Goal: Transaction & Acquisition: Register for event/course

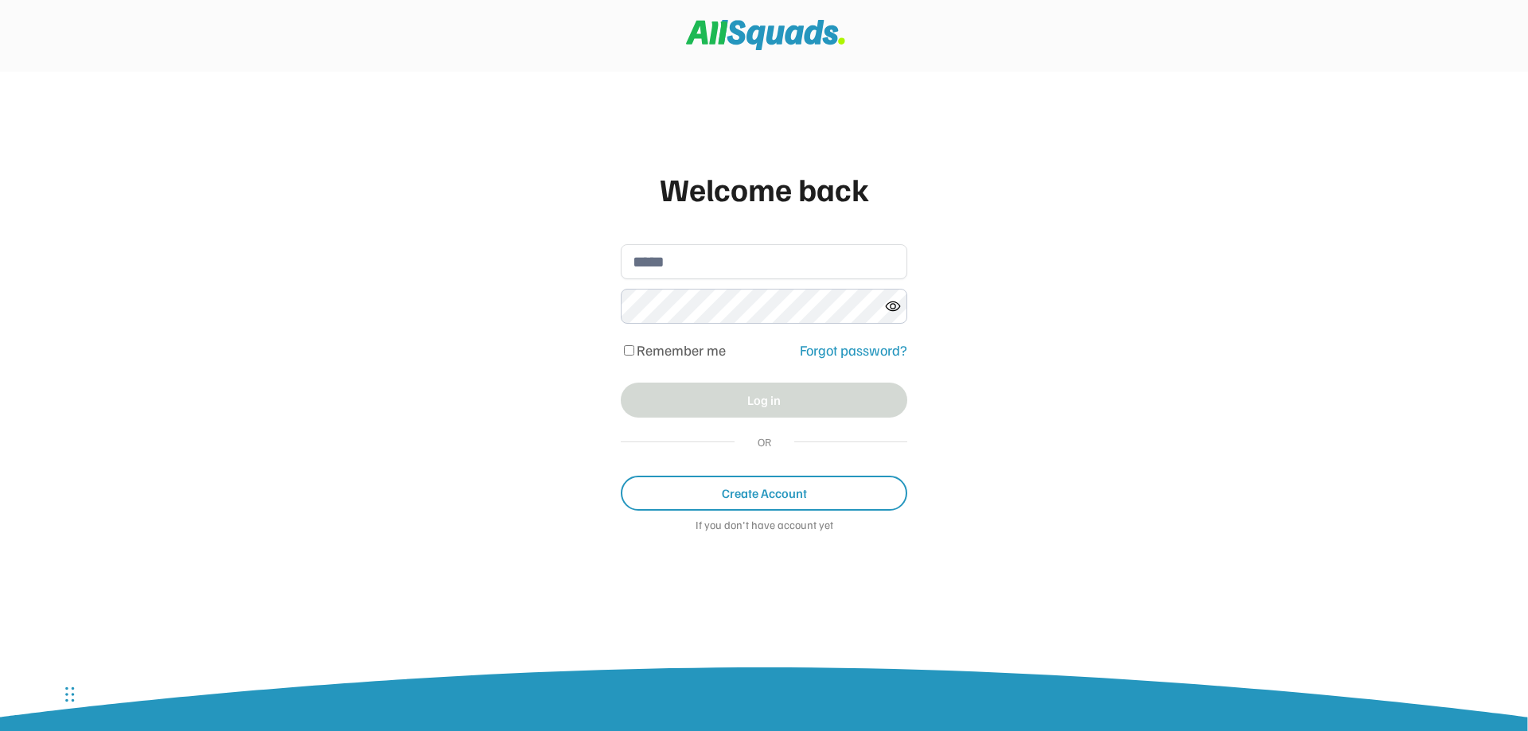
click at [690, 259] on input "email" at bounding box center [764, 261] width 286 height 35
type input "**********"
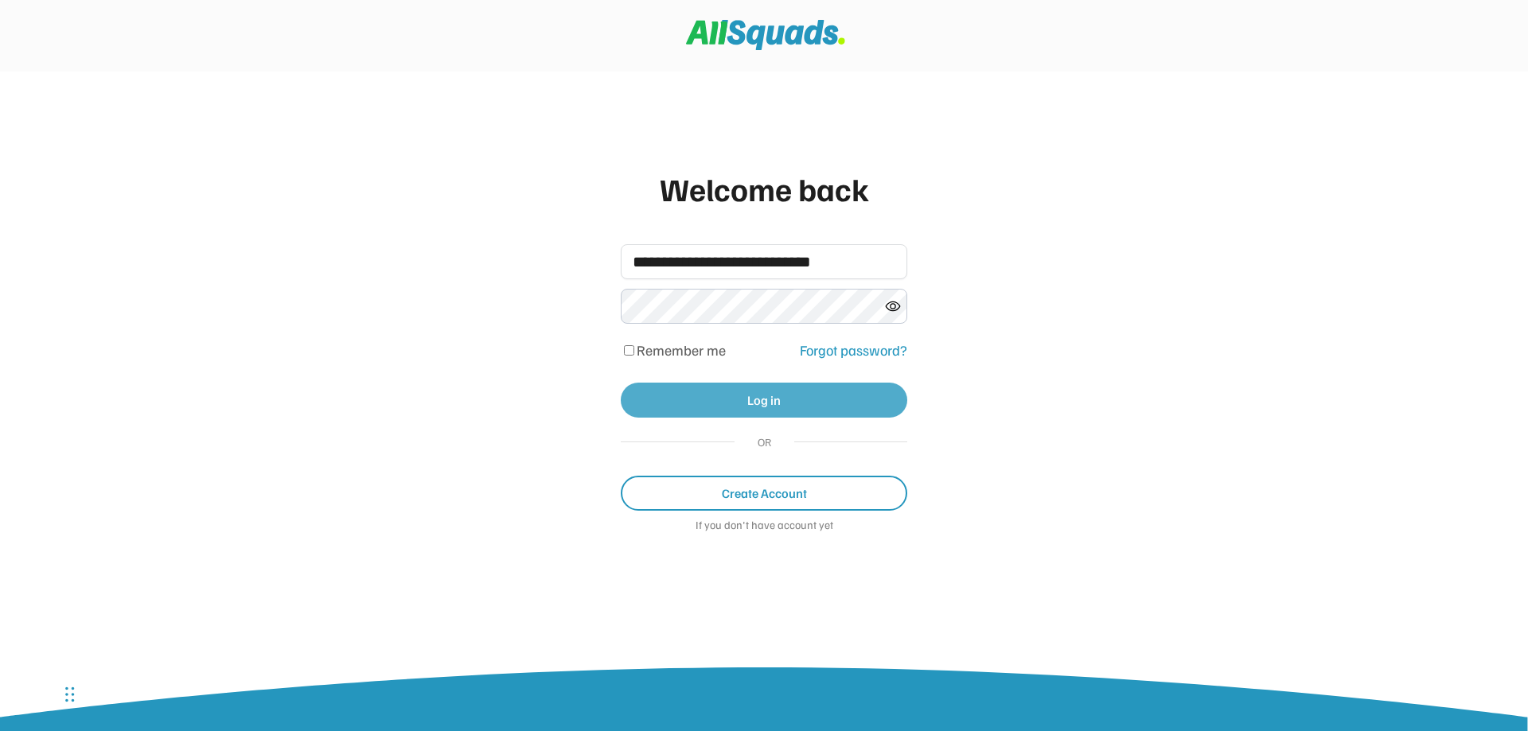
click at [755, 400] on button "Log in" at bounding box center [764, 400] width 286 height 35
click at [897, 304] on icon at bounding box center [893, 306] width 16 height 16
click at [764, 411] on button "Log in" at bounding box center [764, 400] width 286 height 35
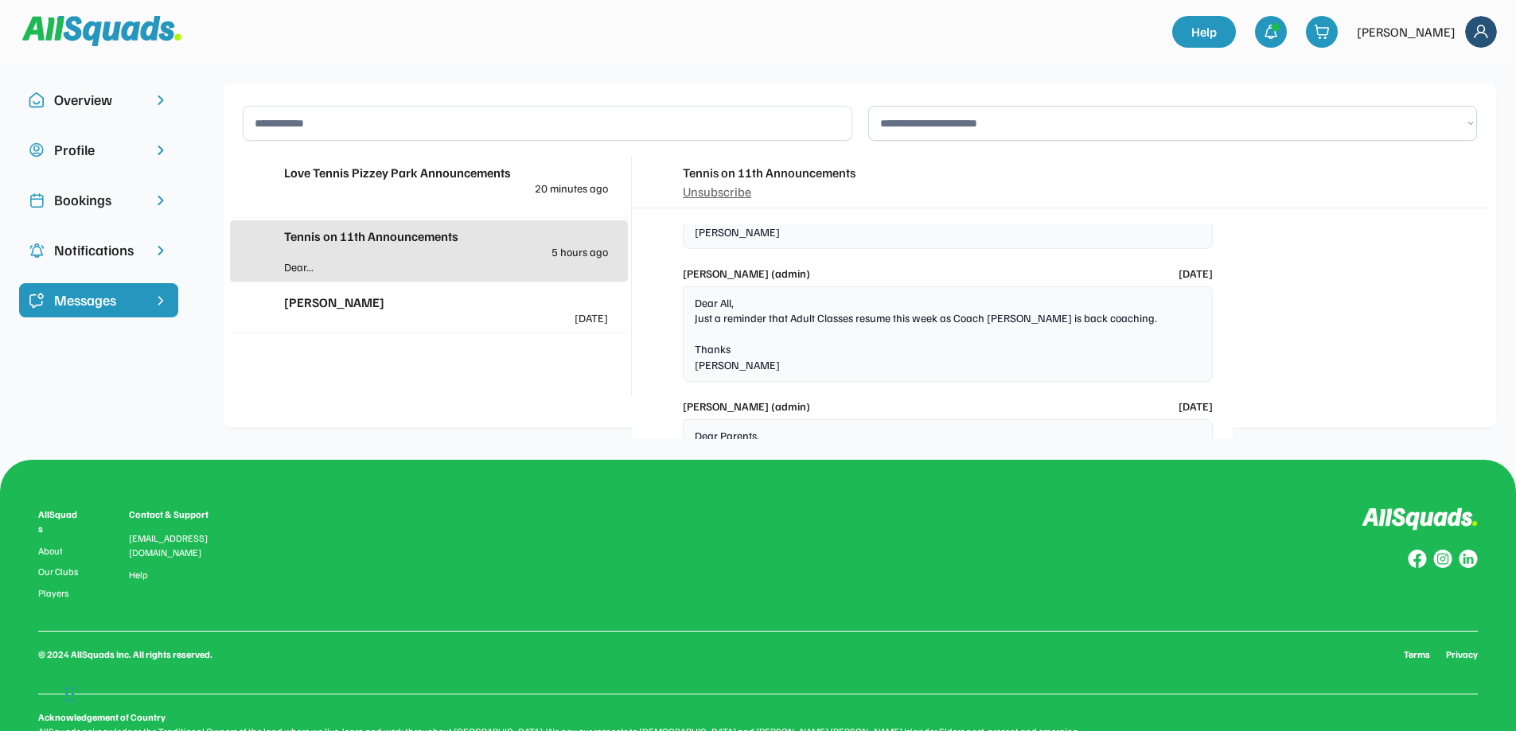
scroll to position [1843, 0]
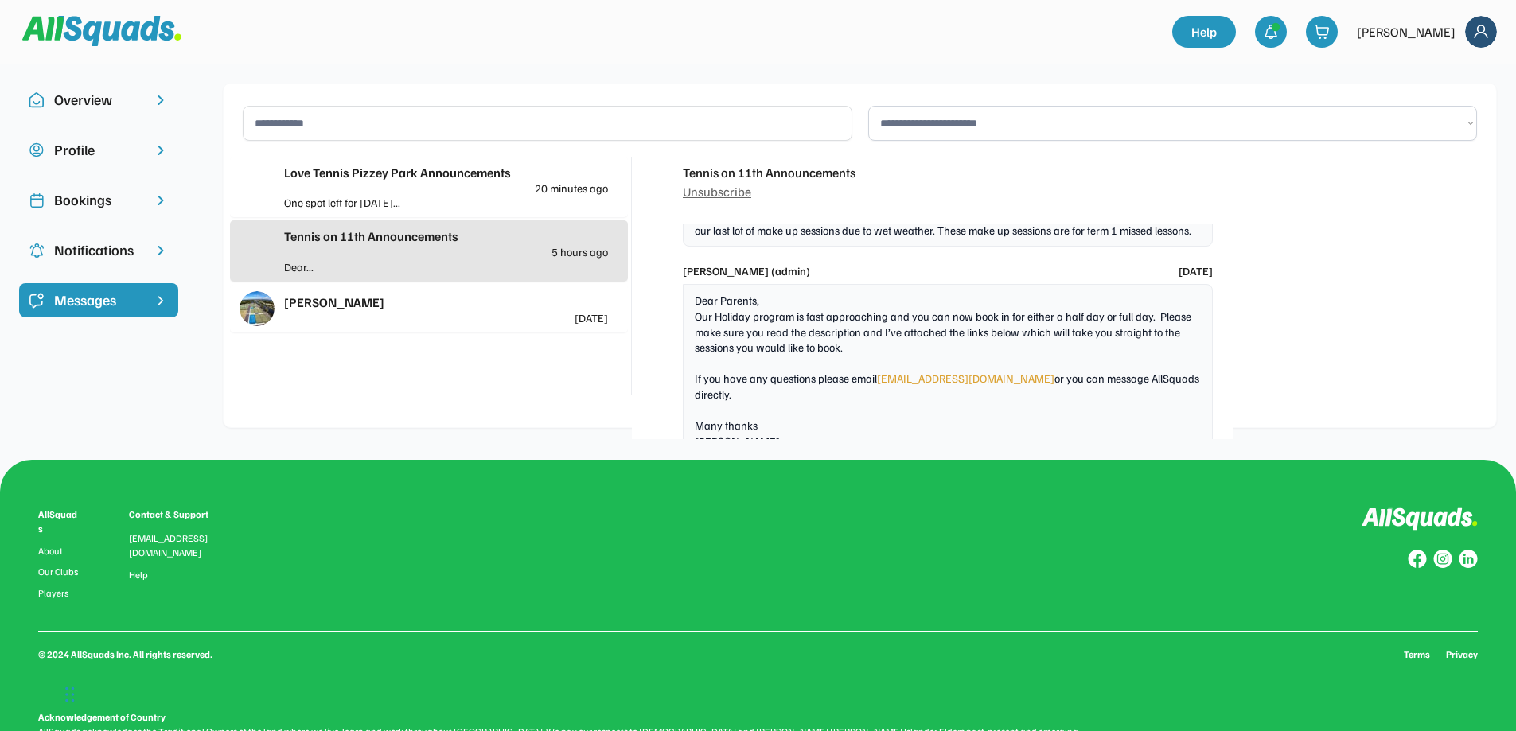
click at [466, 186] on div "Love Tennis Pizzey Park Announcements 20 minutes ago" at bounding box center [446, 178] width 324 height 31
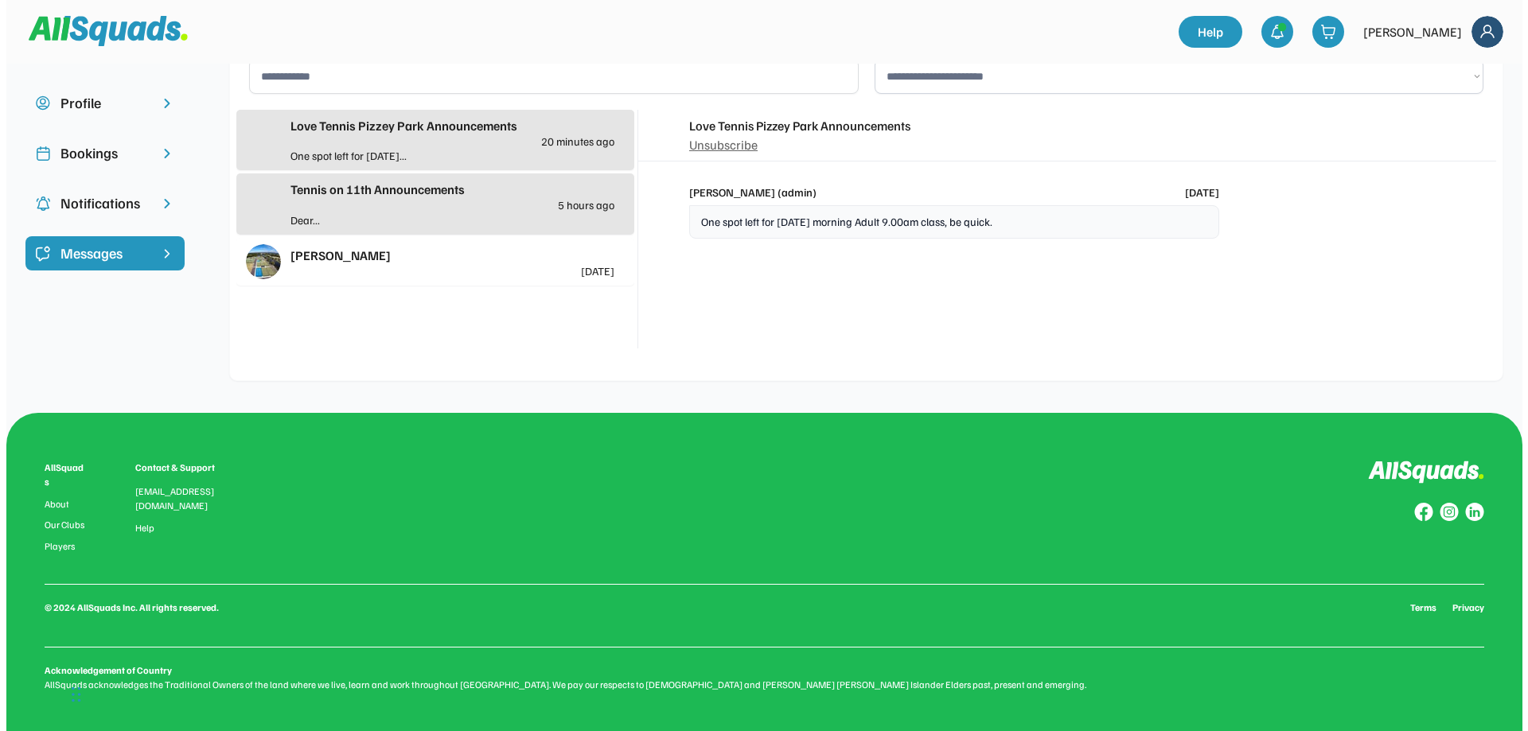
scroll to position [0, 0]
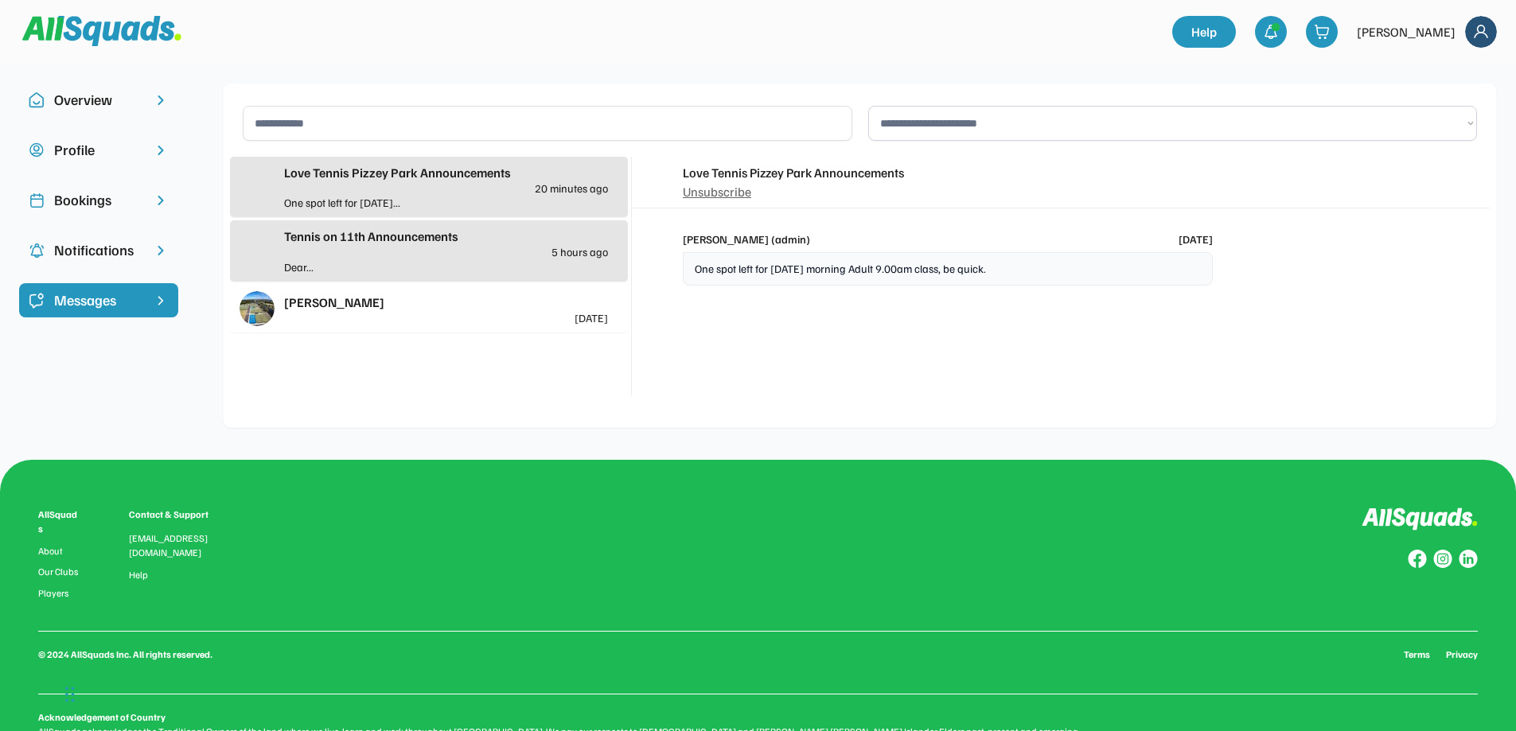
click at [111, 198] on div "Bookings" at bounding box center [98, 199] width 89 height 21
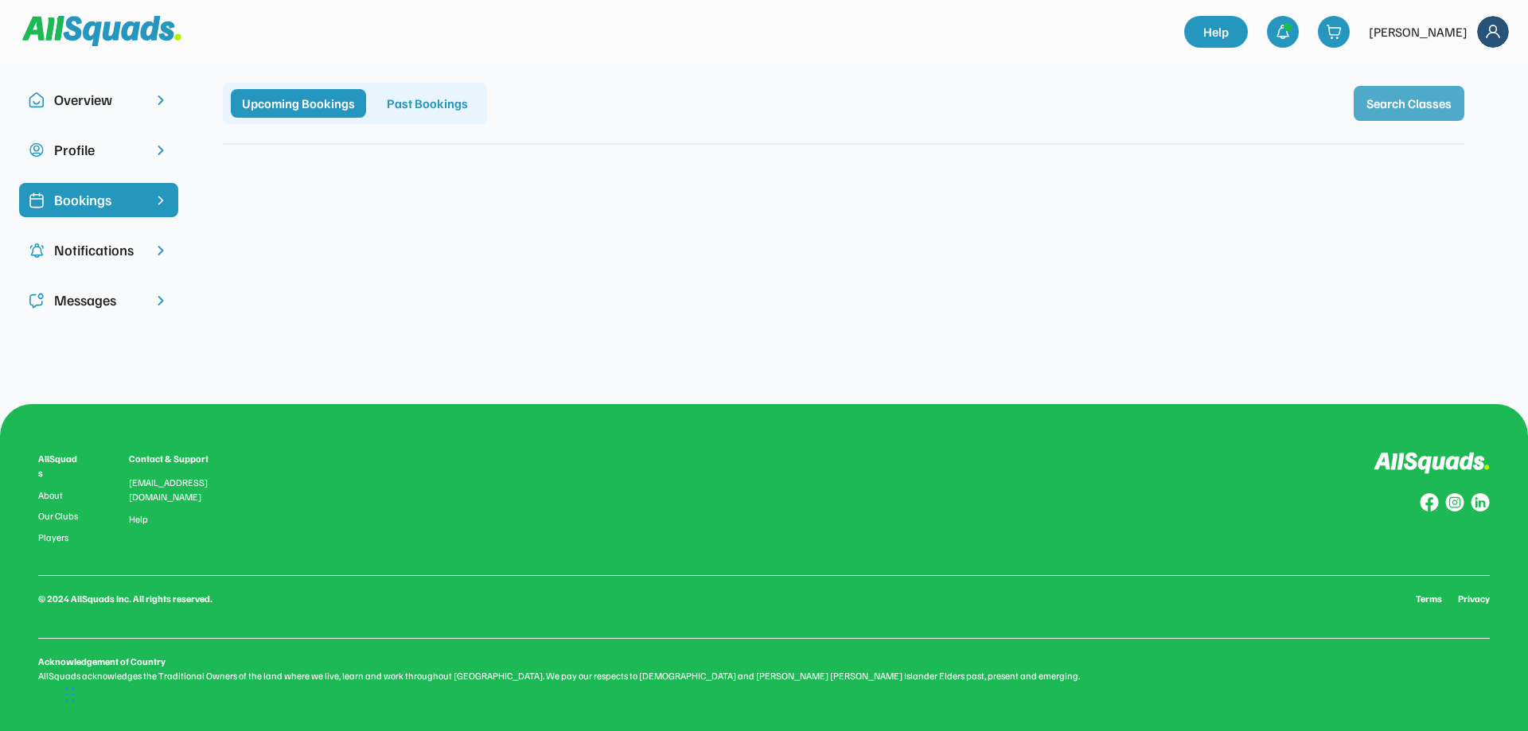
click at [1394, 107] on button "Search Classes" at bounding box center [1409, 103] width 111 height 35
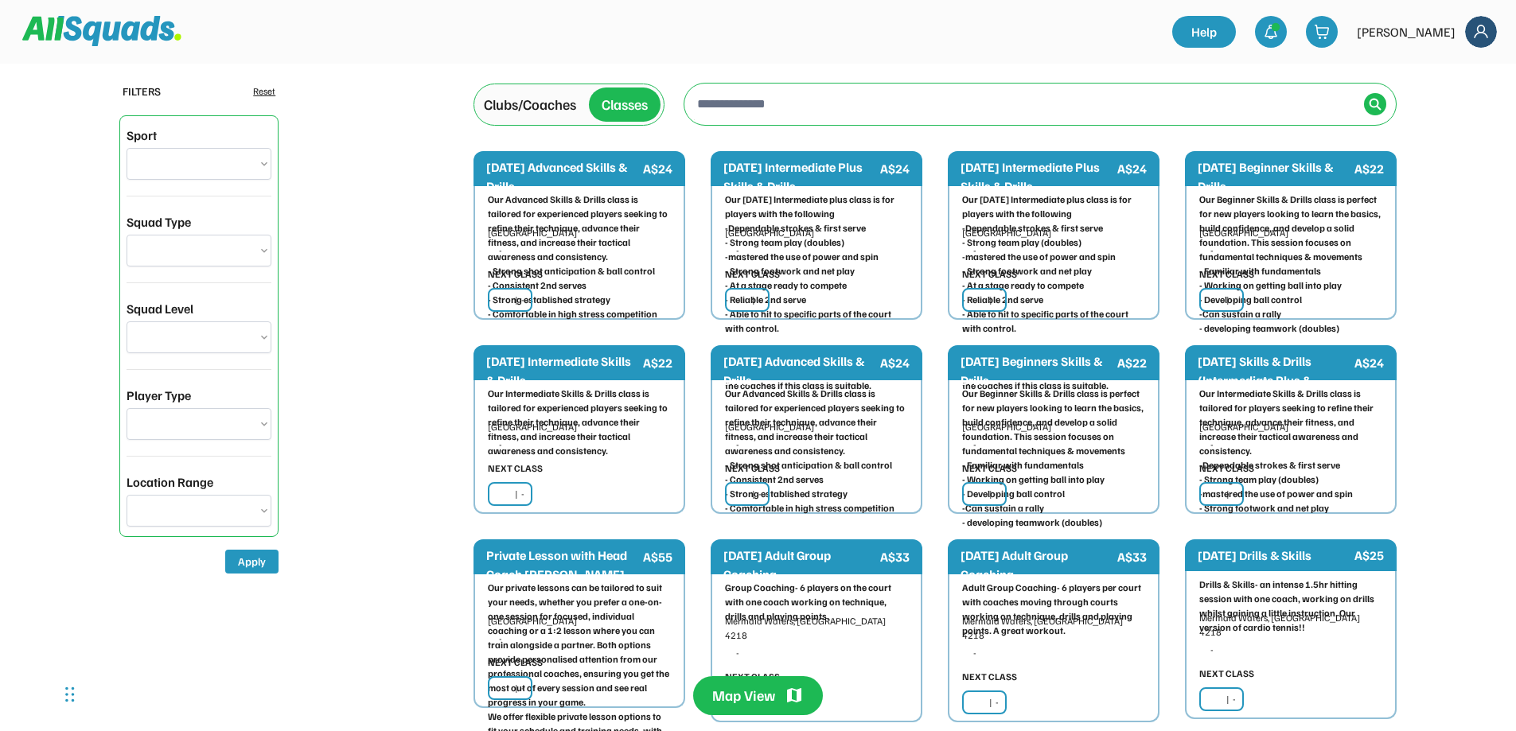
click at [742, 103] on input "input" at bounding box center [1026, 104] width 664 height 32
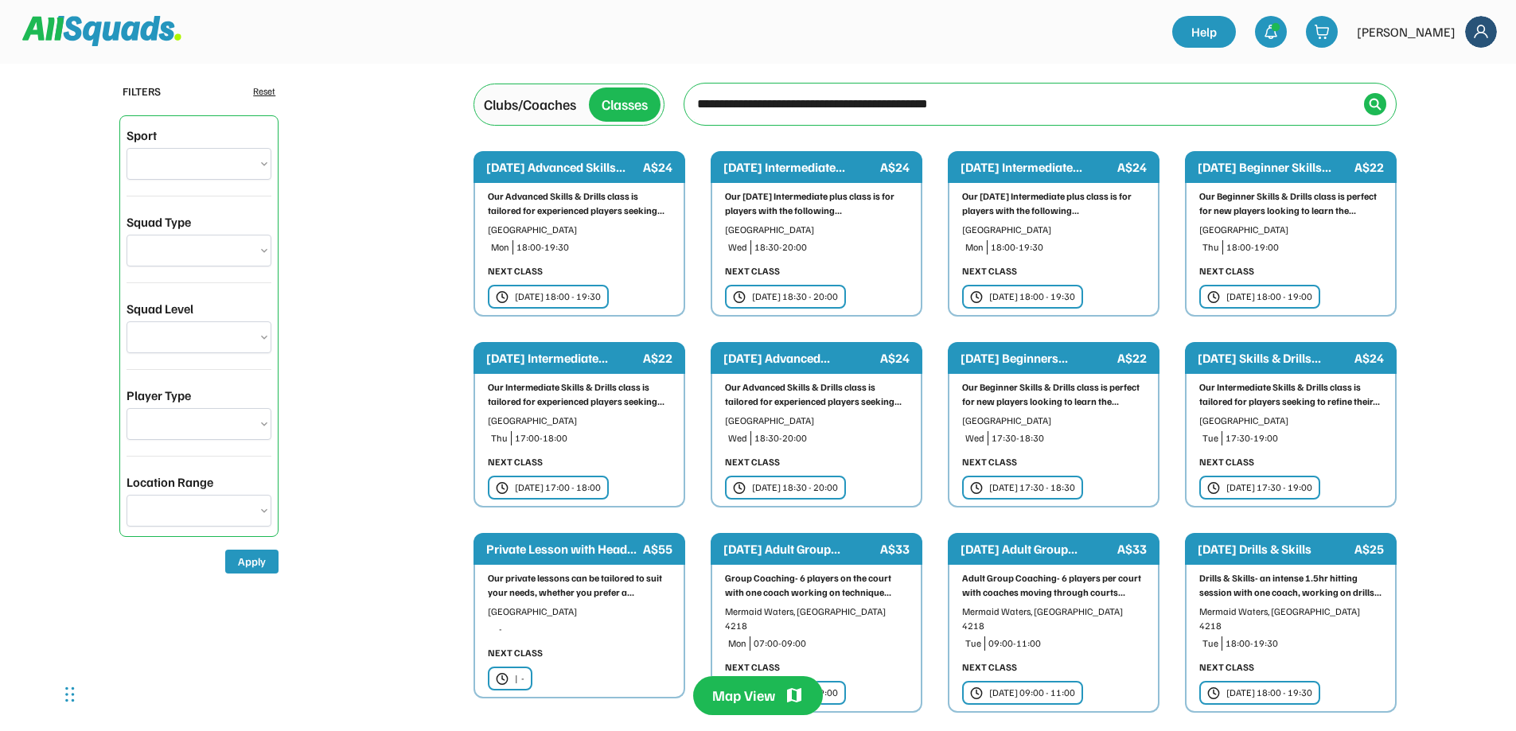
type input "**********"
click at [1376, 108] on img at bounding box center [1375, 104] width 13 height 13
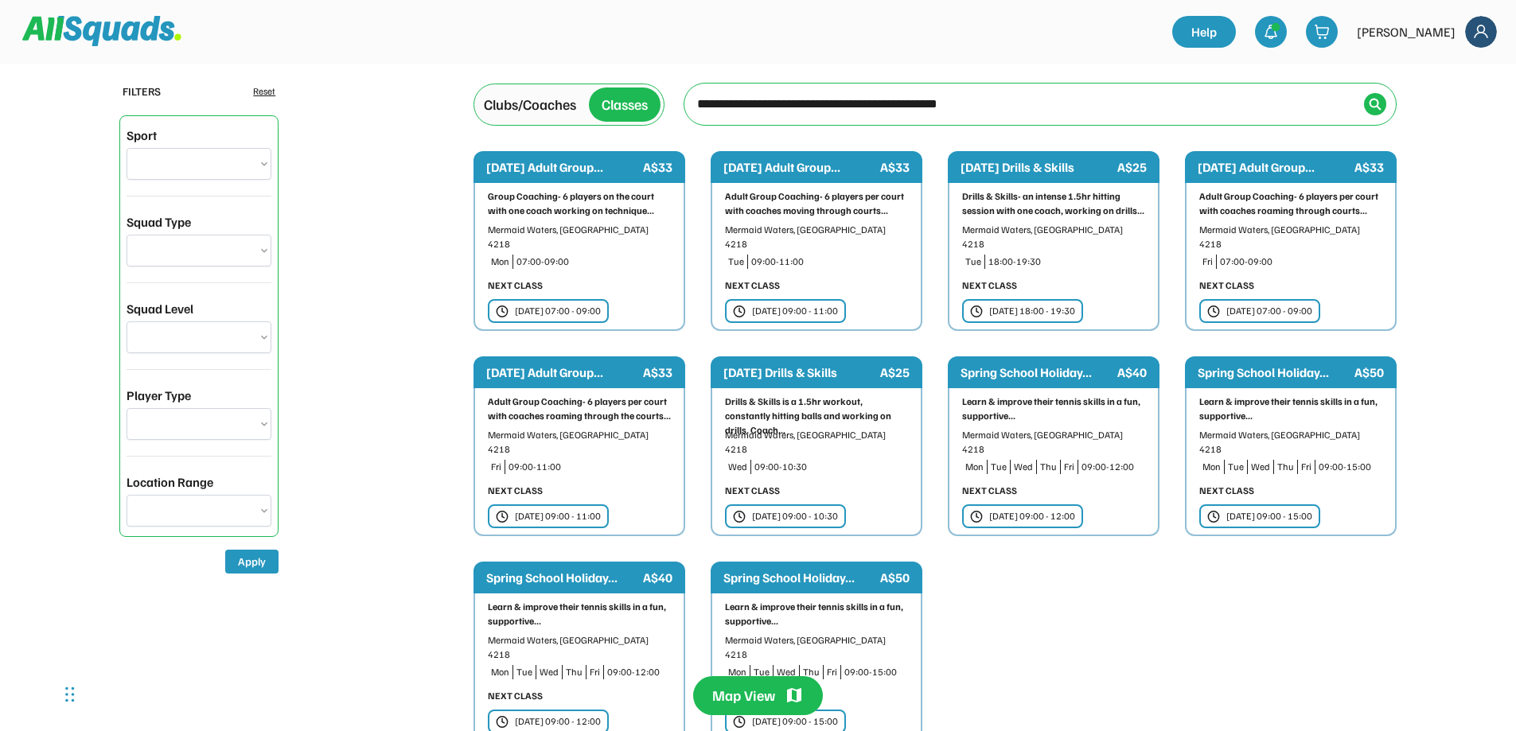
click at [1245, 395] on div "Learn & improve their tennis skills in a fun, supportive..." at bounding box center [1290, 409] width 183 height 29
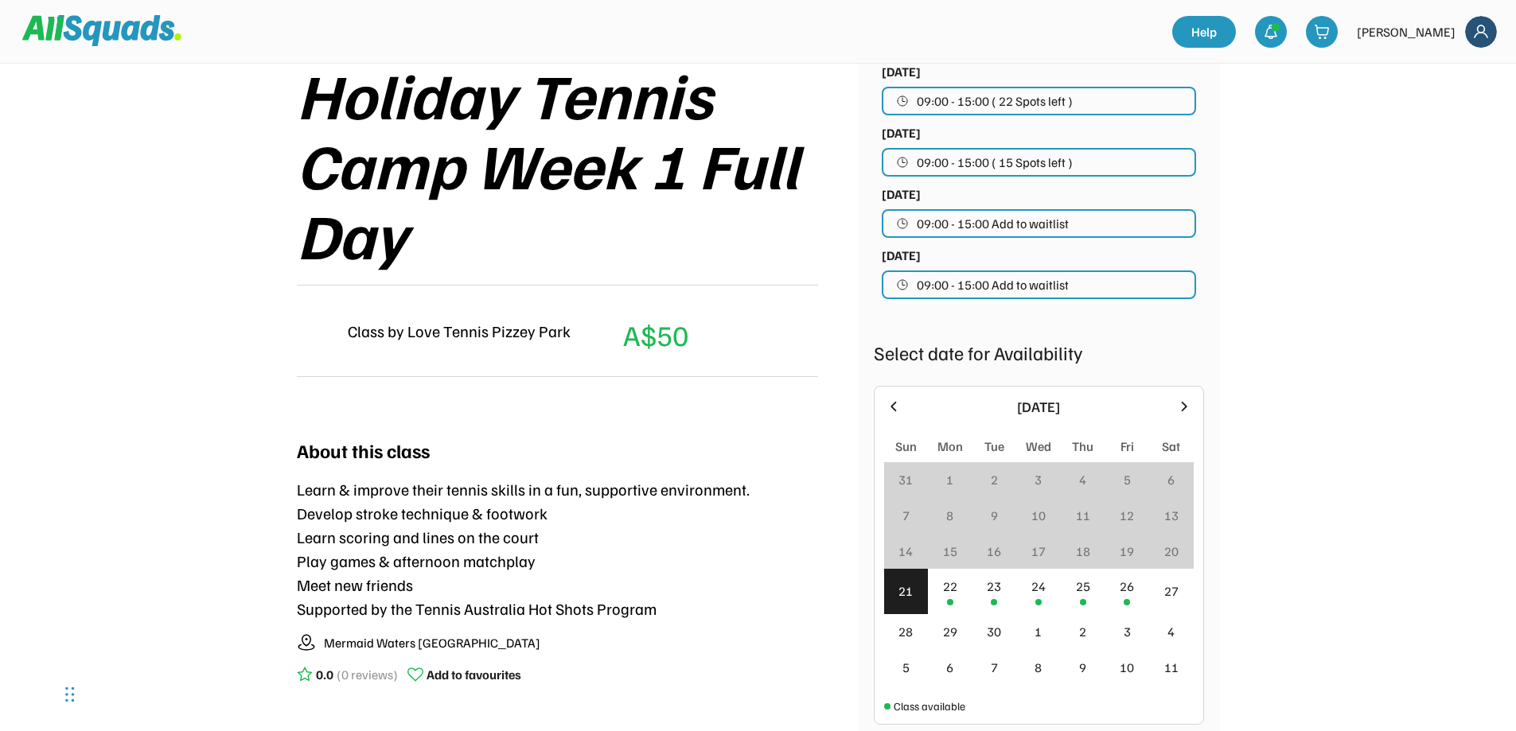
scroll to position [239, 0]
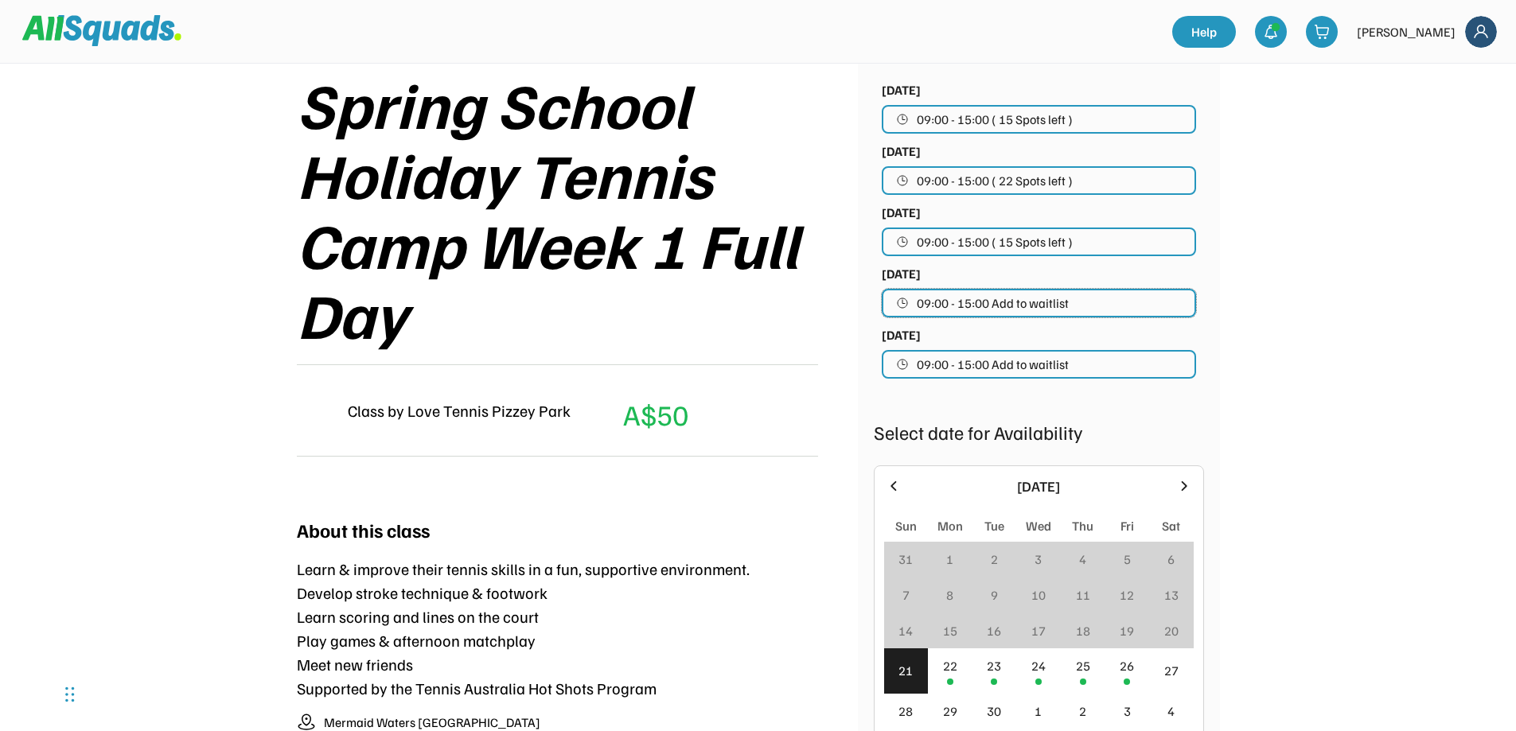
click at [992, 302] on span "09:00 - 15:00 Add to waitlist" at bounding box center [993, 303] width 152 height 13
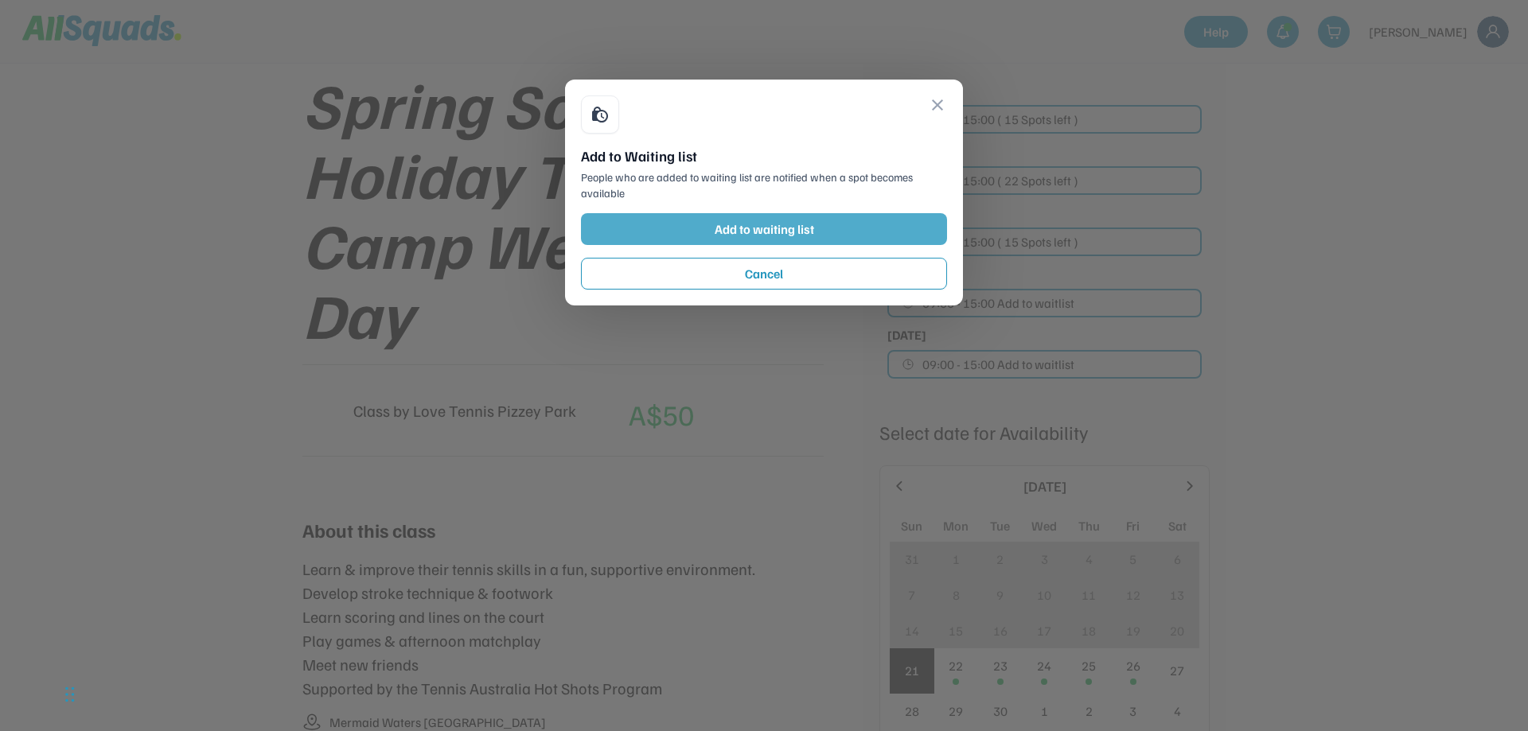
click at [771, 231] on button "Add to waiting list" at bounding box center [764, 229] width 366 height 32
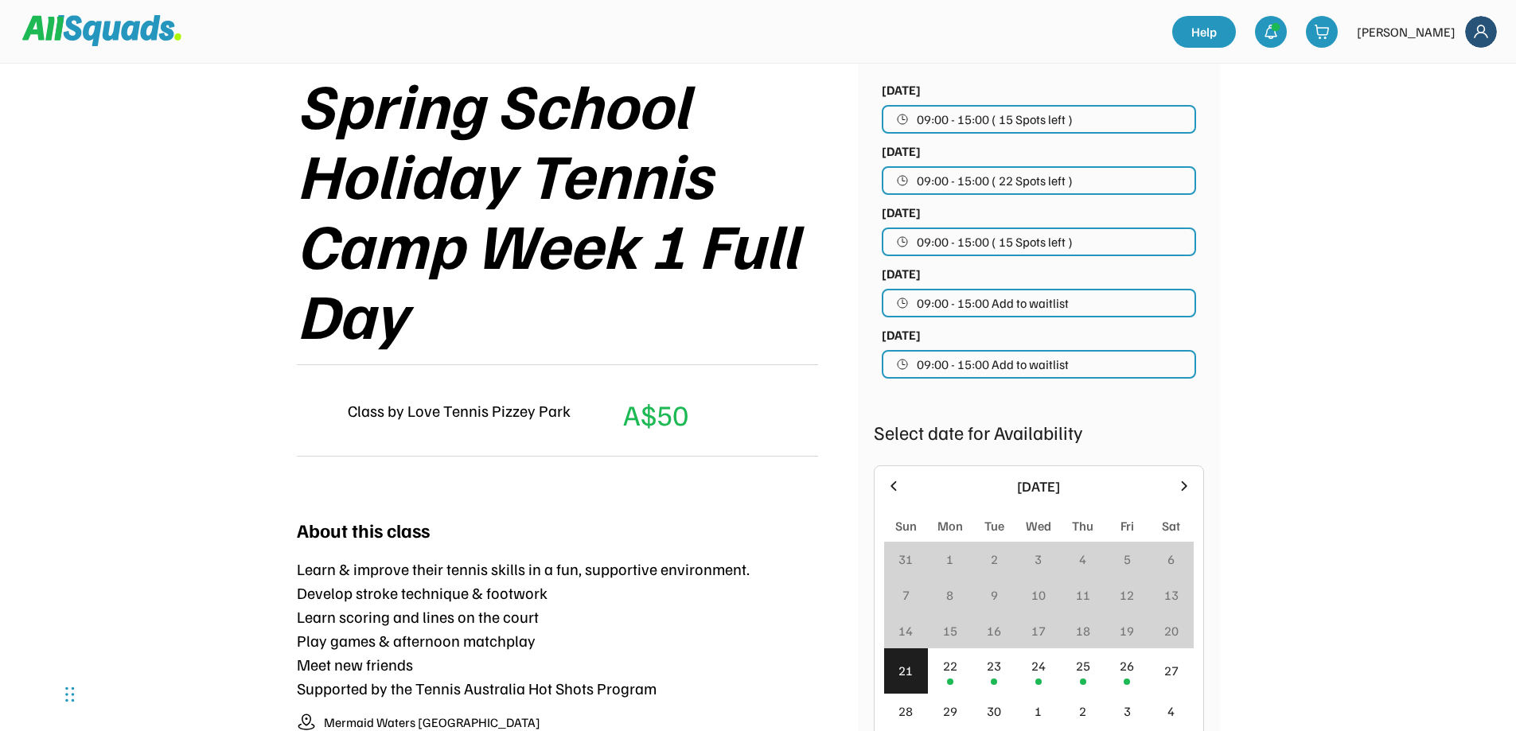
scroll to position [318, 0]
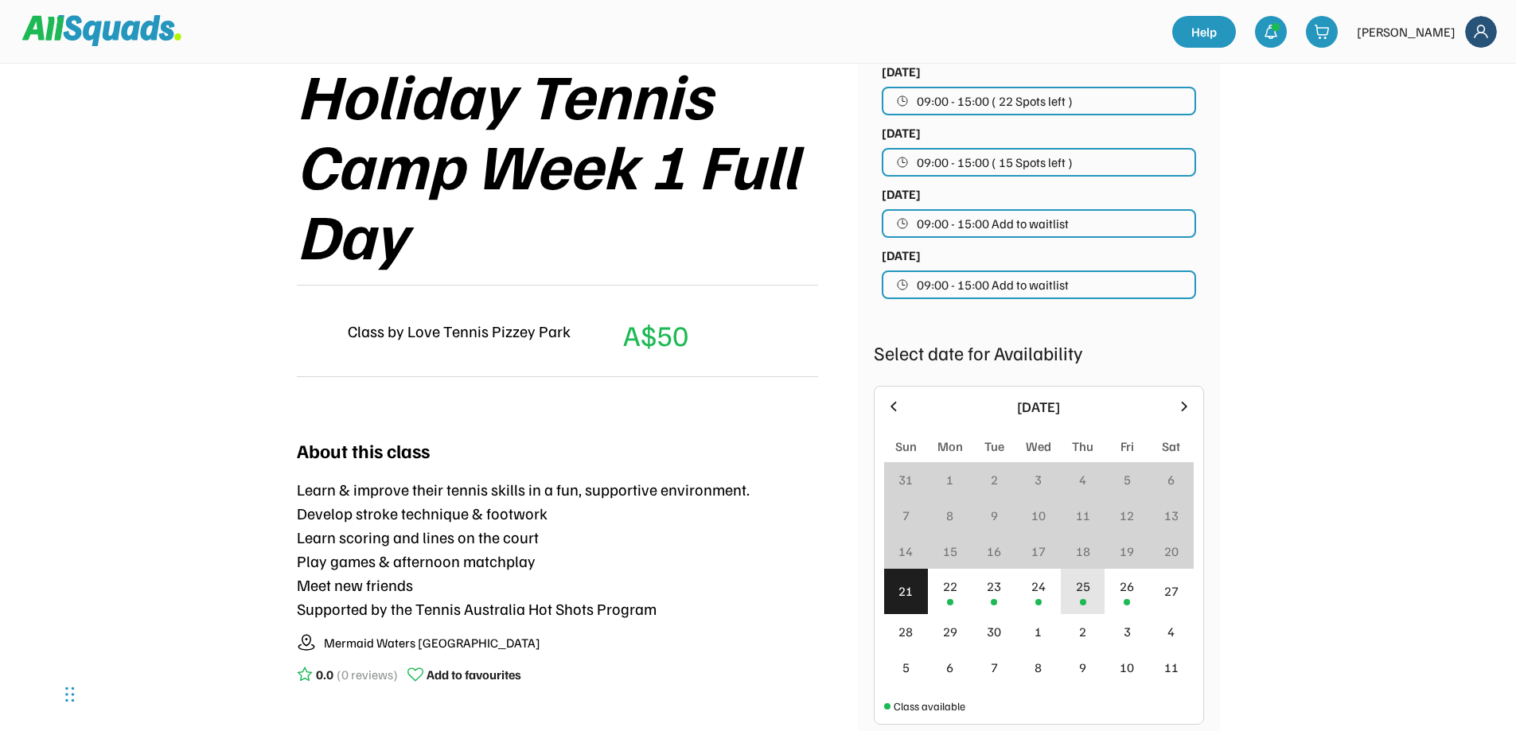
click at [1085, 602] on div at bounding box center [1083, 602] width 6 height 6
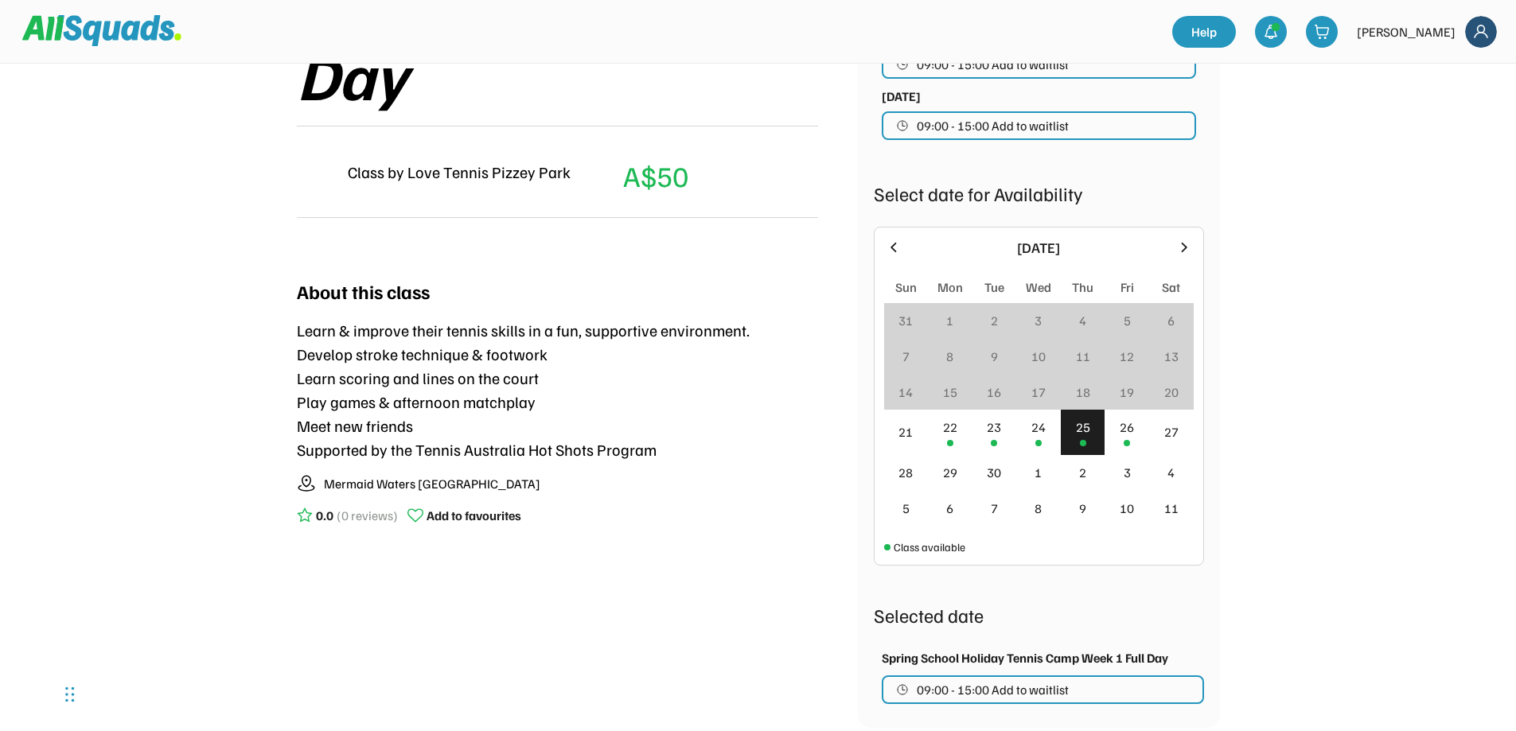
scroll to position [557, 0]
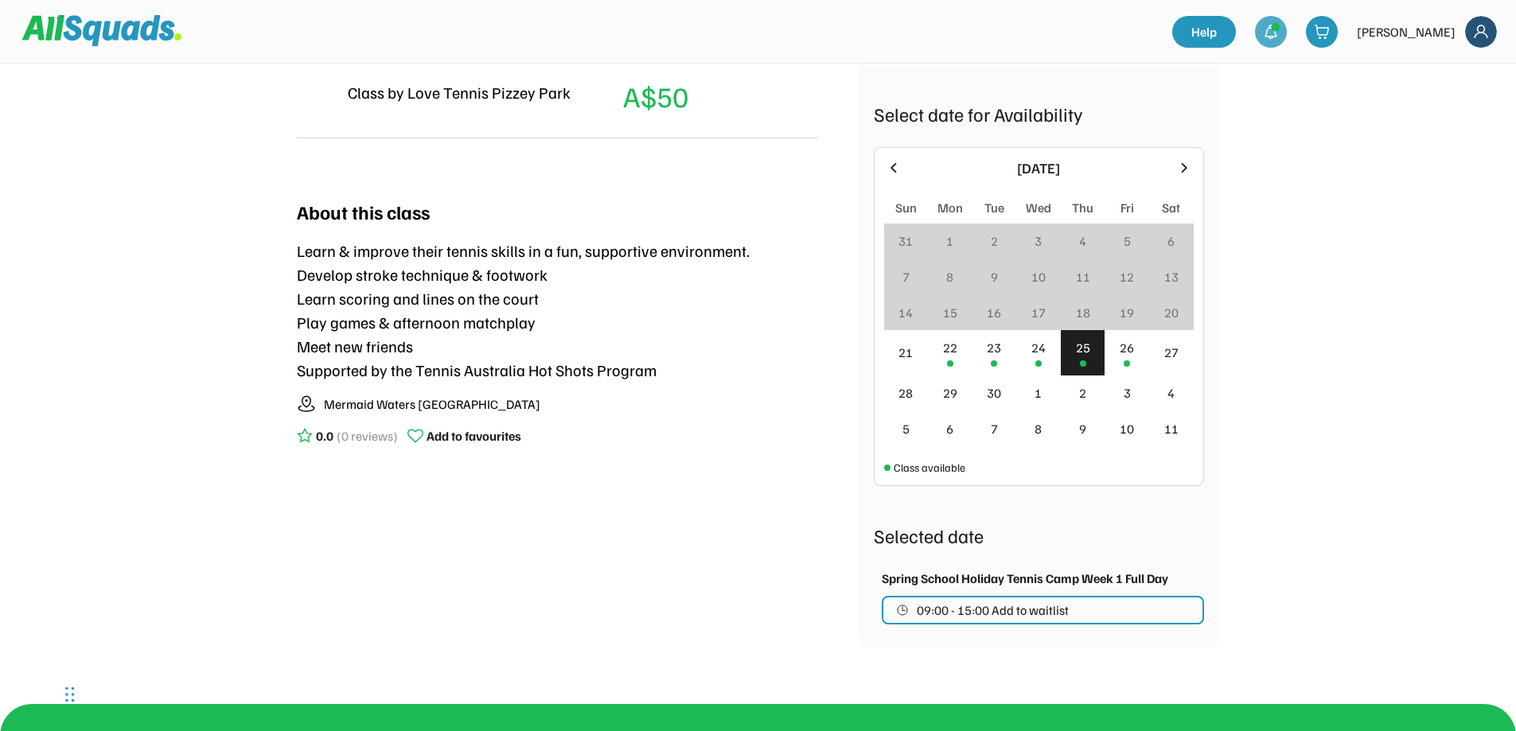
click at [1279, 34] on img at bounding box center [1271, 32] width 16 height 16
click at [1371, 198] on div "Love Tennis Pizzey Park Tennis 0.0 (0 reviews) Add to favourites TENNIS Spring …" at bounding box center [758, 237] width 1516 height 1588
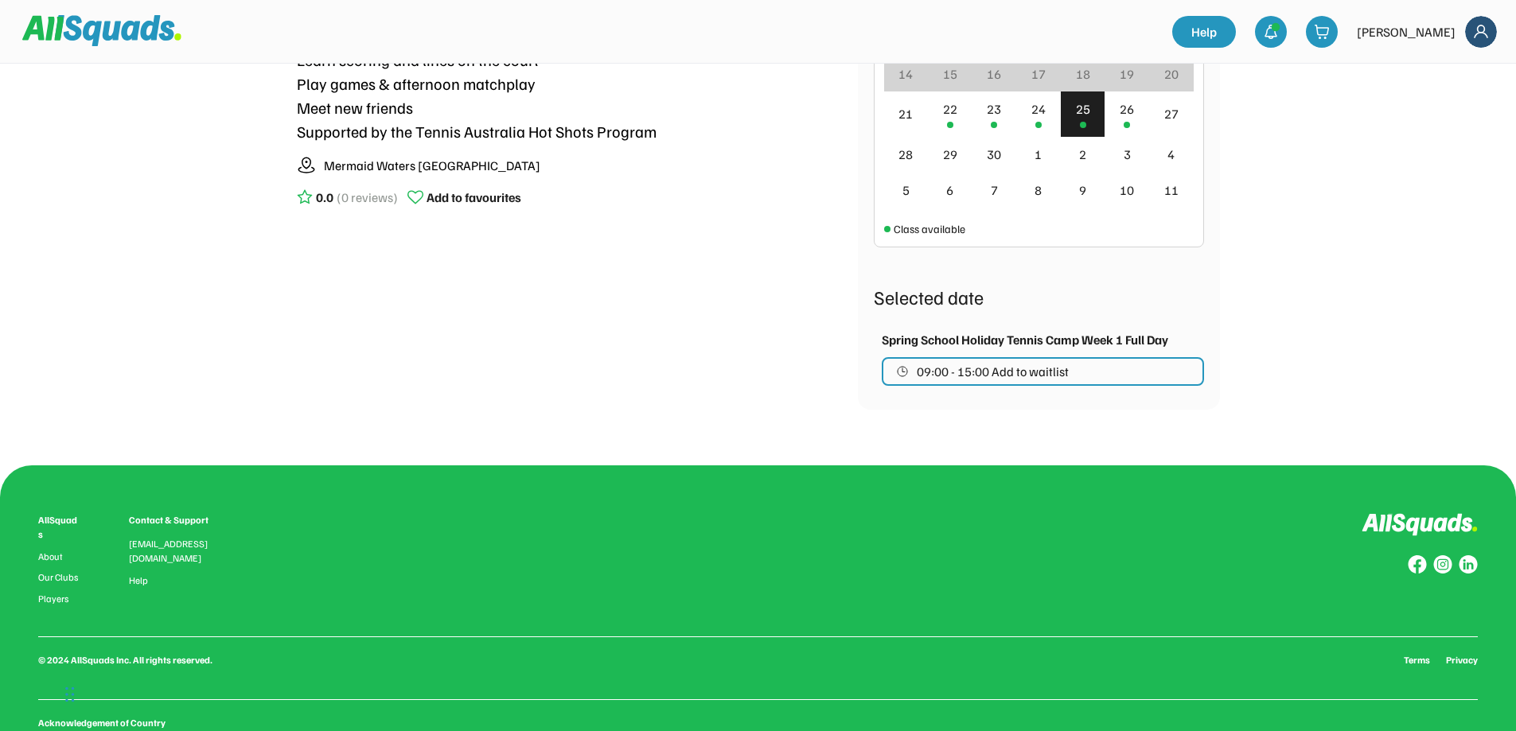
scroll to position [848, 0]
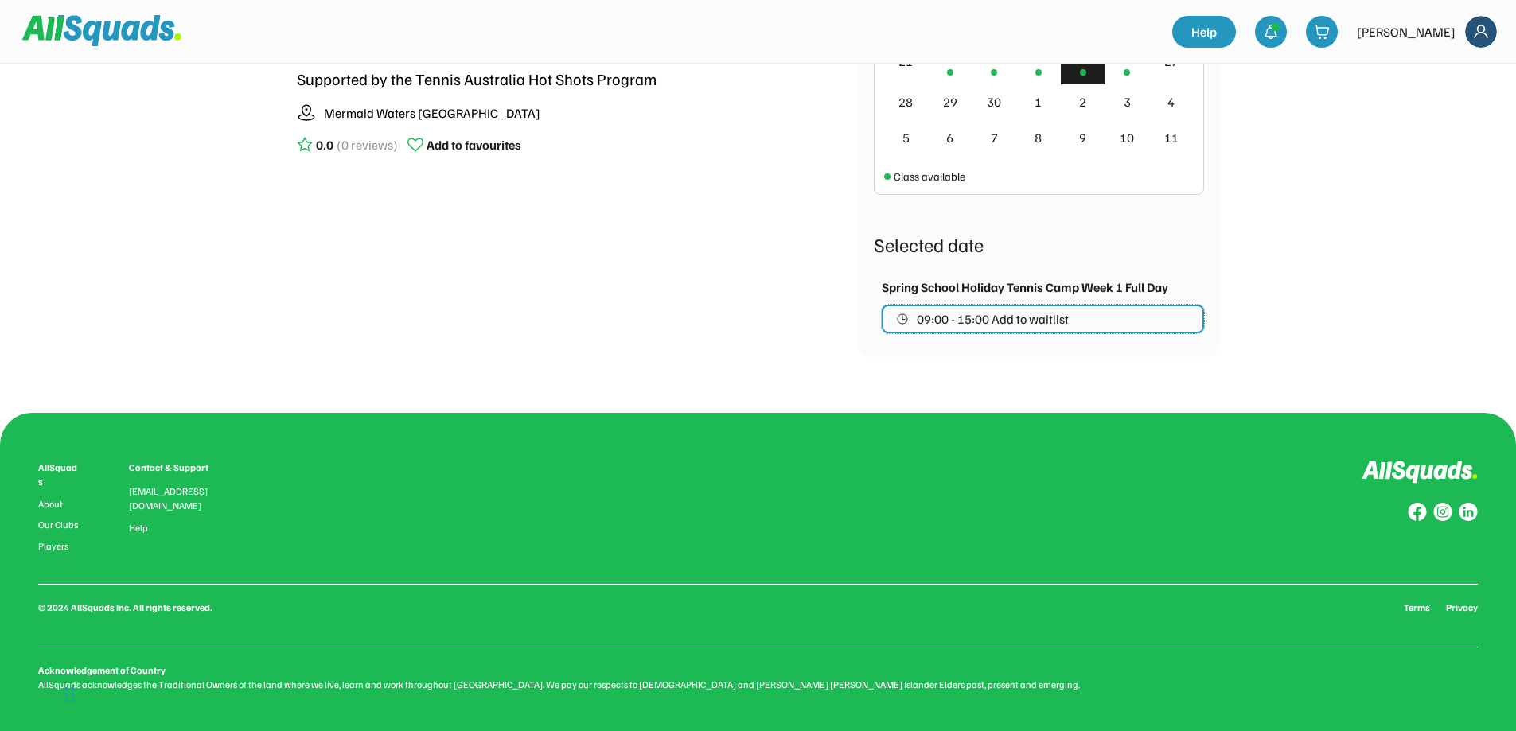
click at [1035, 321] on span "09:00 - 15:00 Add to waitlist" at bounding box center [993, 319] width 152 height 13
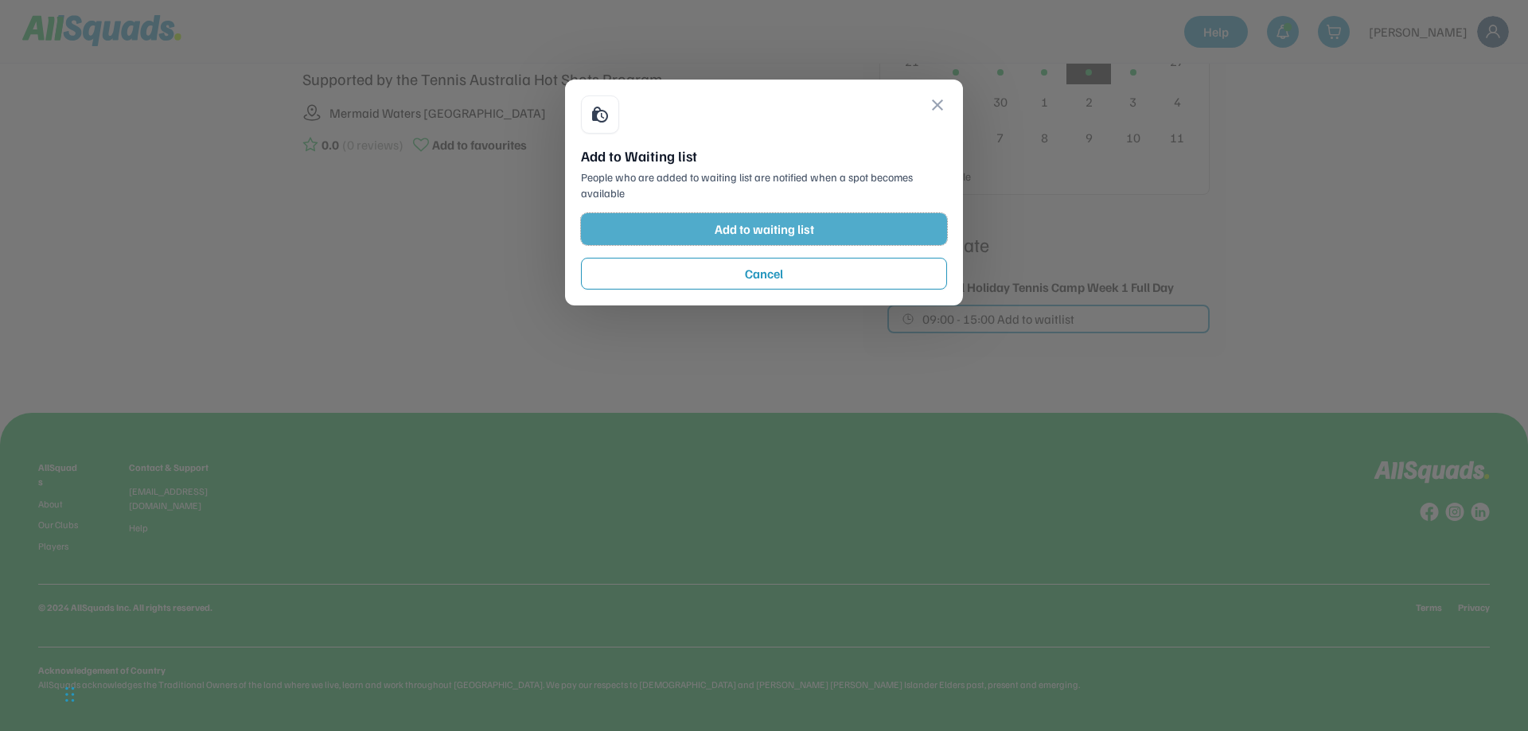
click at [811, 236] on button "Add to waiting list" at bounding box center [764, 229] width 366 height 32
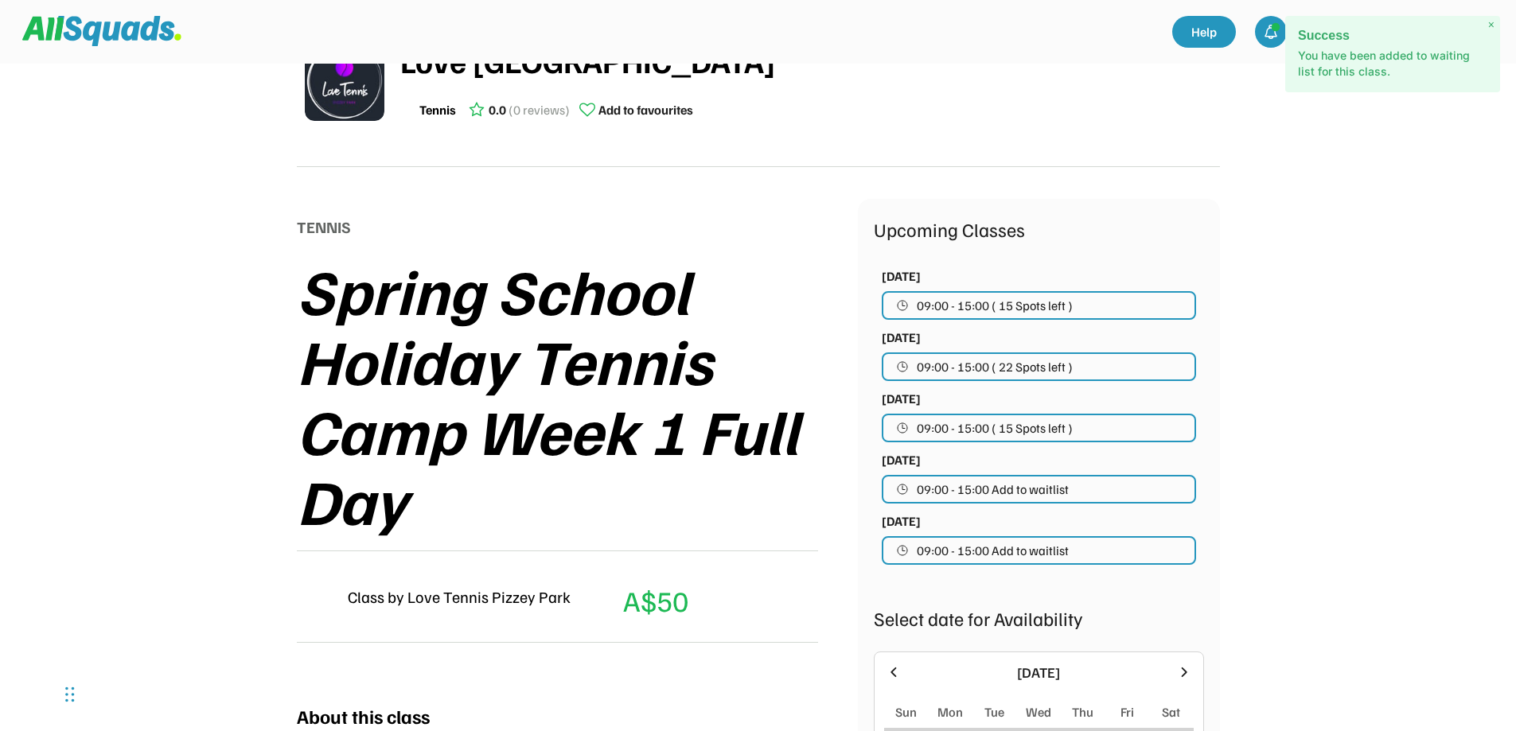
scroll to position [0, 0]
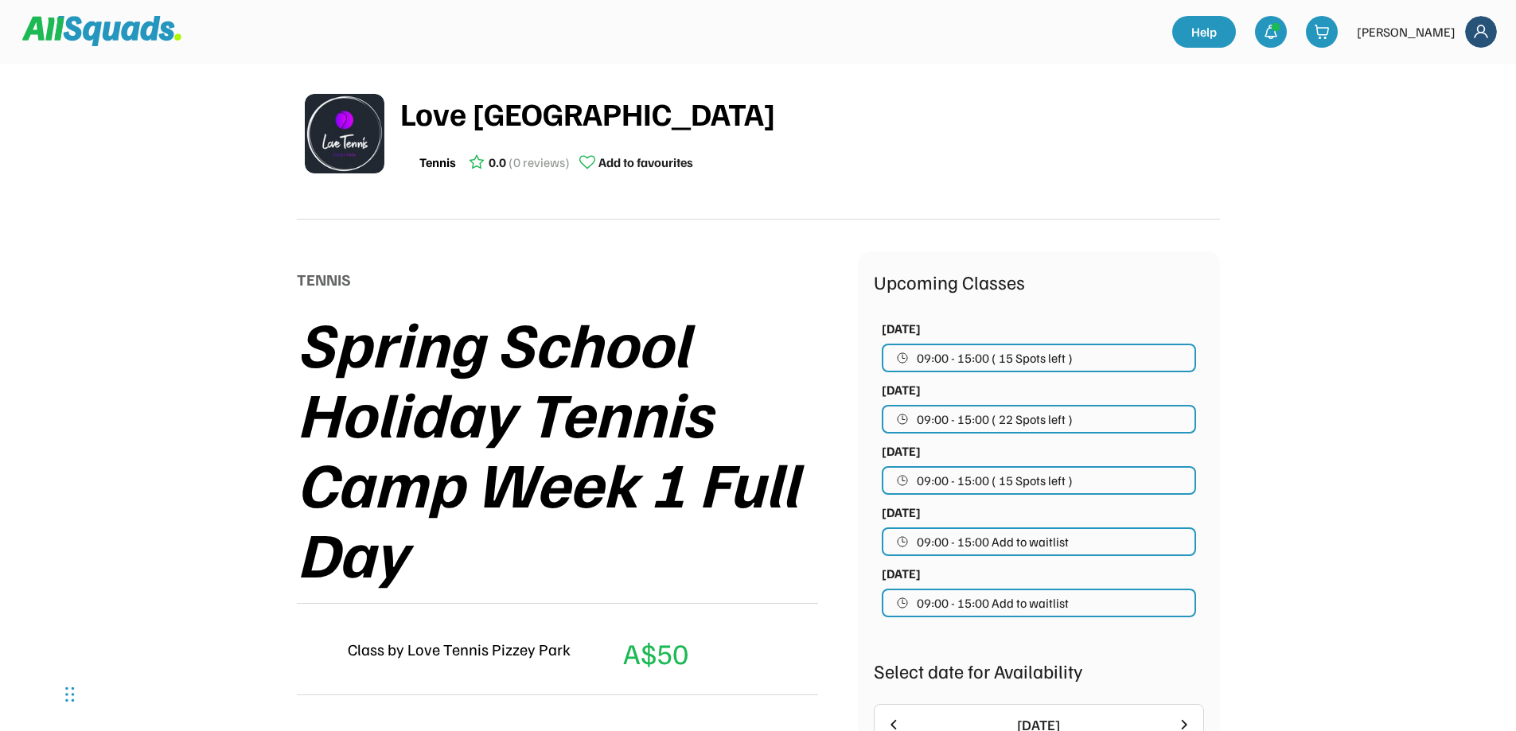
click at [1448, 34] on div "[PERSON_NAME]" at bounding box center [1406, 31] width 99 height 19
click at [1330, 29] on img at bounding box center [1322, 32] width 16 height 16
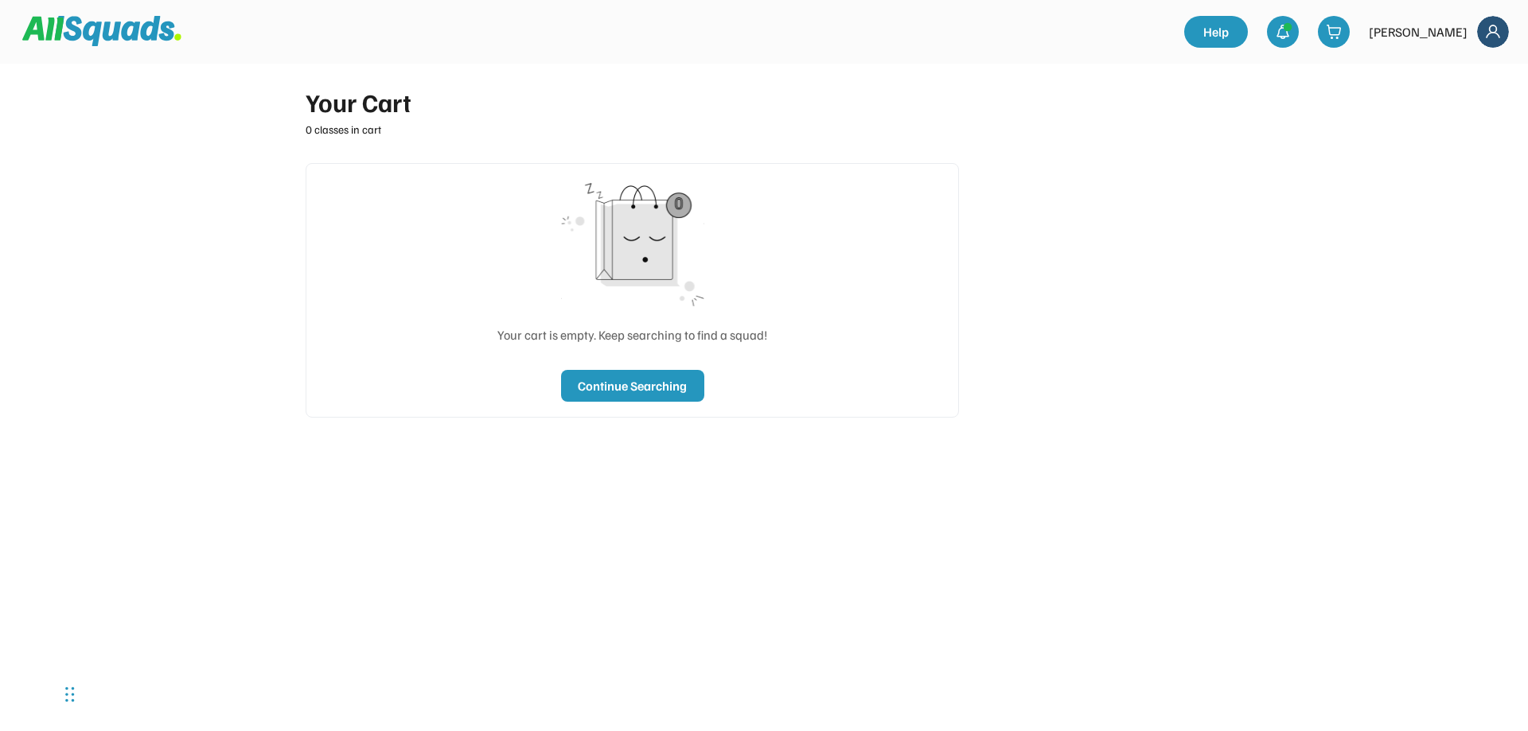
click at [1497, 38] on img at bounding box center [1493, 32] width 32 height 32
click at [1466, 70] on link "Profile" at bounding box center [1471, 70] width 94 height 32
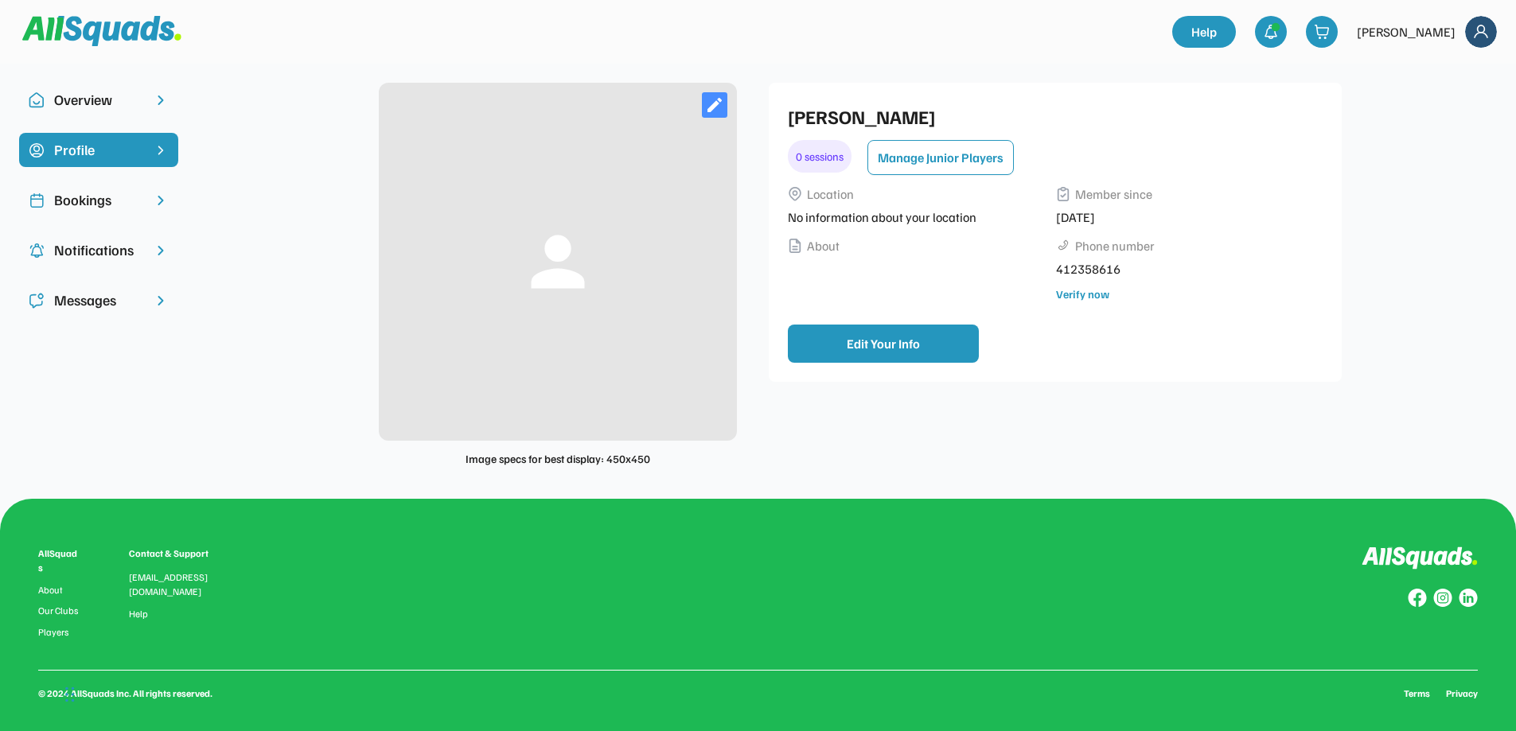
click at [84, 202] on div "Bookings" at bounding box center [98, 199] width 89 height 21
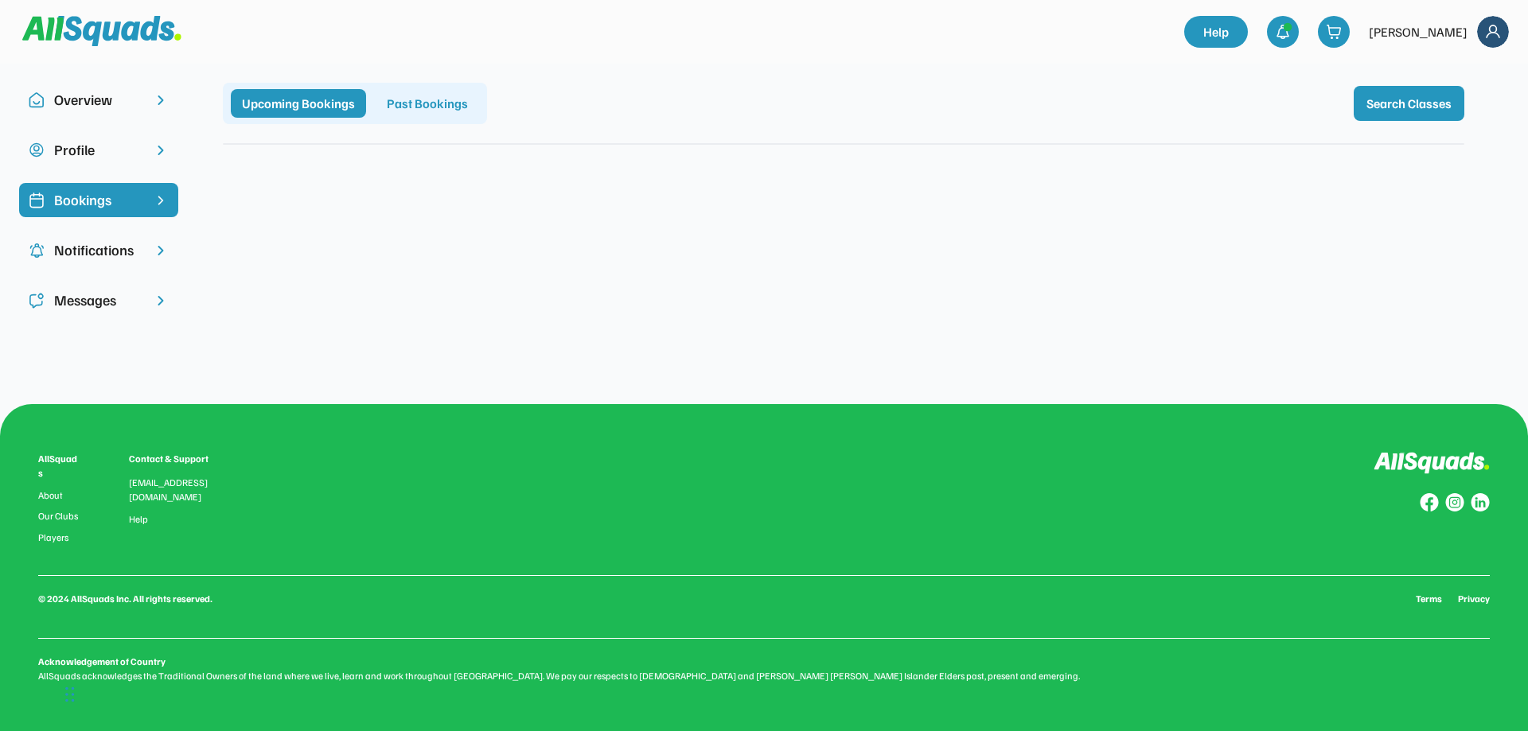
click at [117, 255] on div "Notifications" at bounding box center [98, 250] width 89 height 21
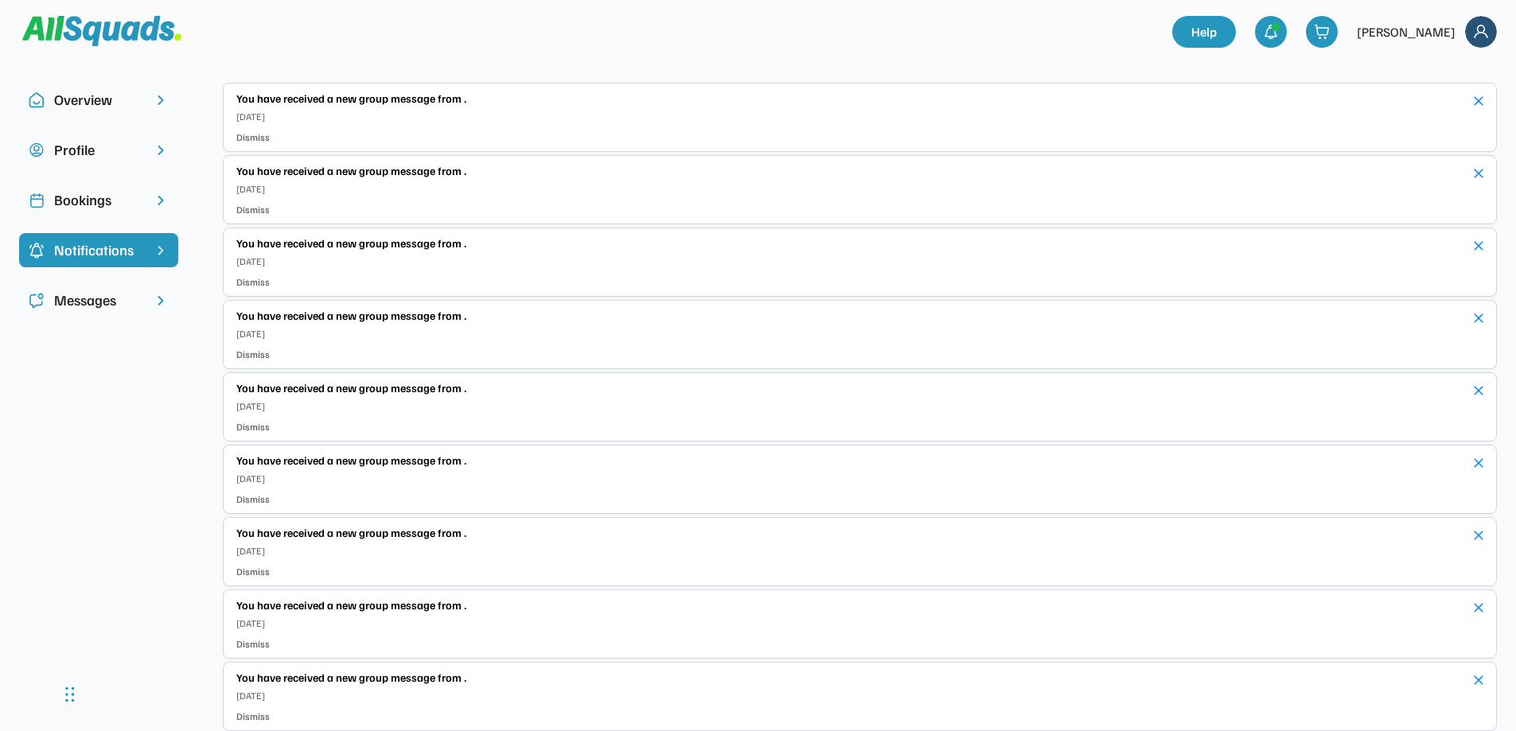
click at [102, 294] on div "Messages" at bounding box center [98, 300] width 89 height 21
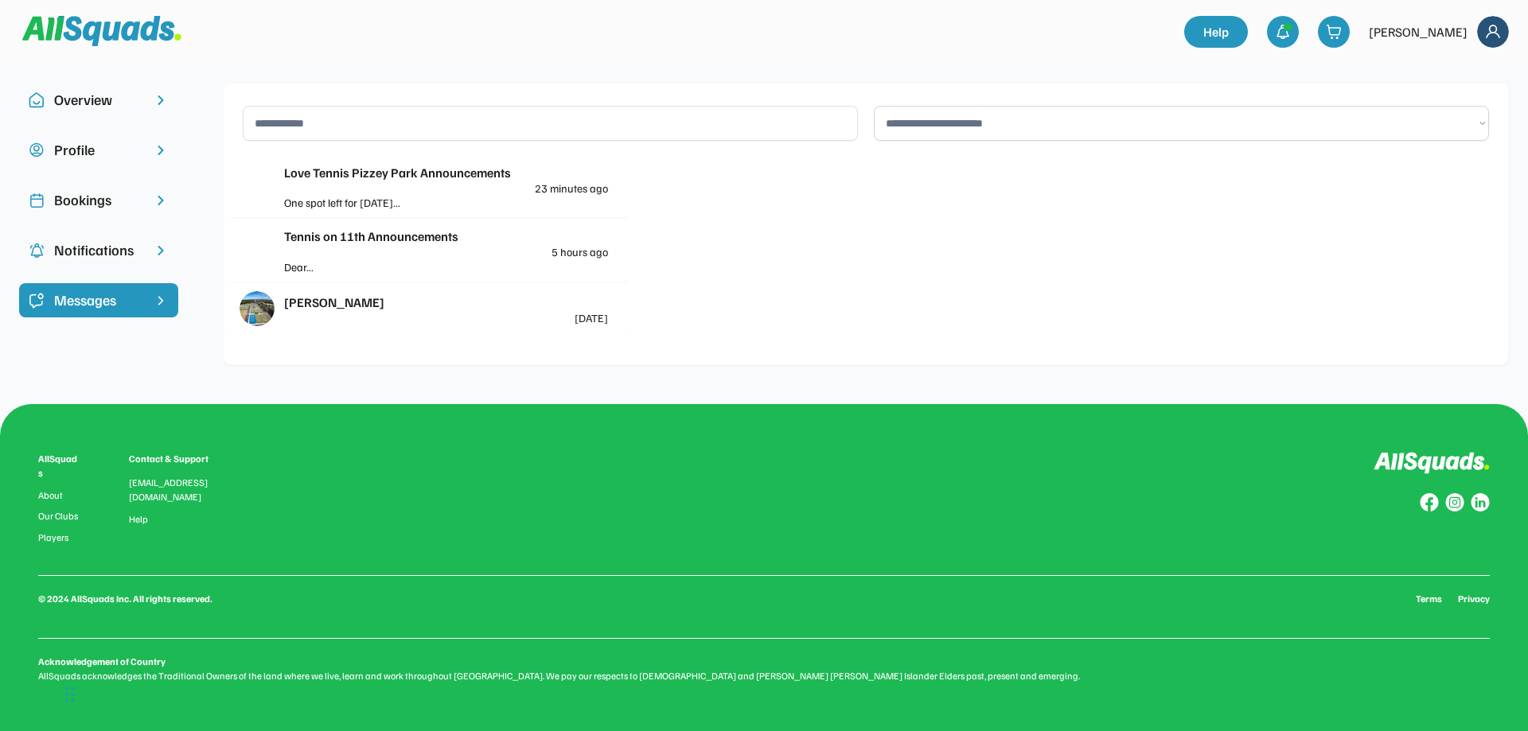
click at [454, 181] on div "Love Tennis Pizzey Park Announcements" at bounding box center [446, 172] width 324 height 19
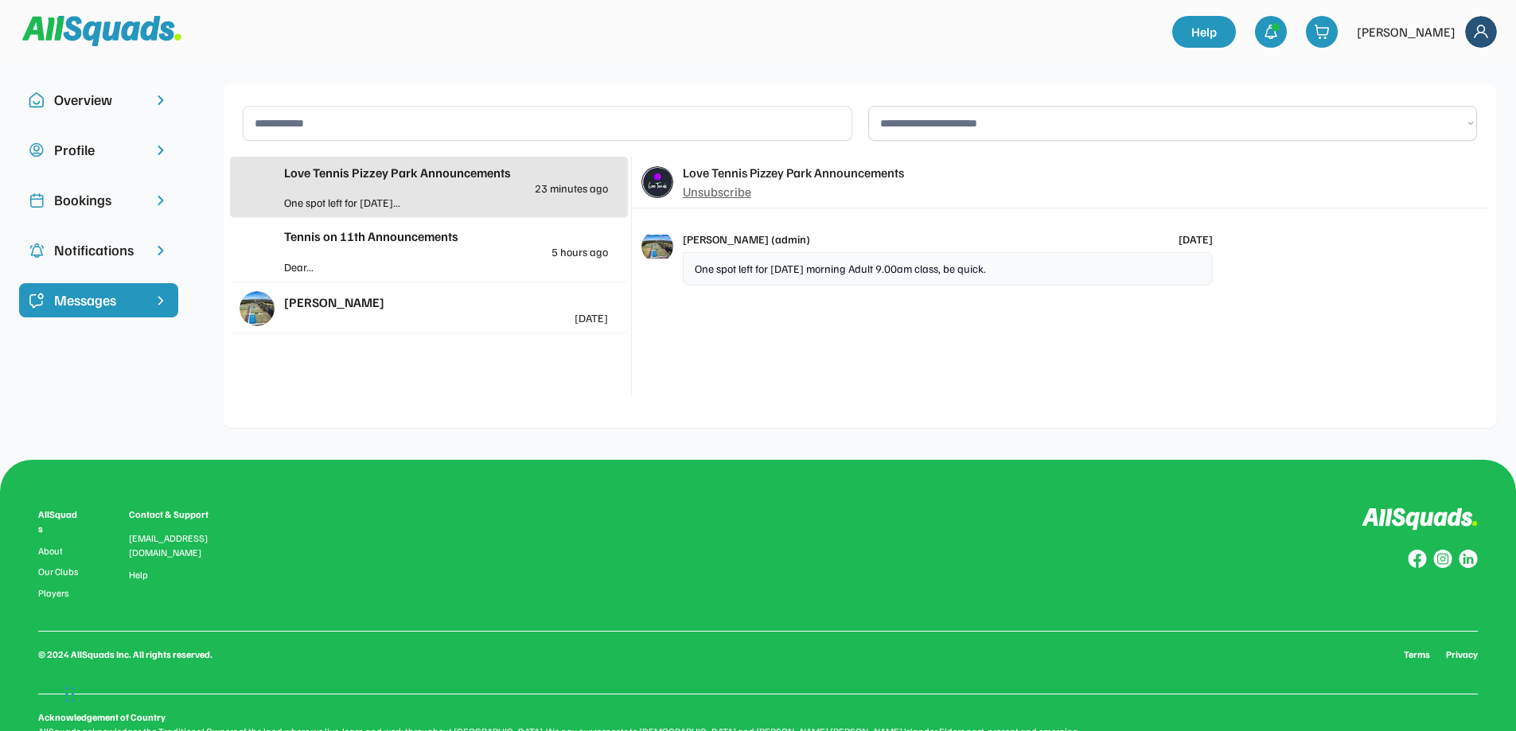
scroll to position [47, 0]
